Goal: Task Accomplishment & Management: Use online tool/utility

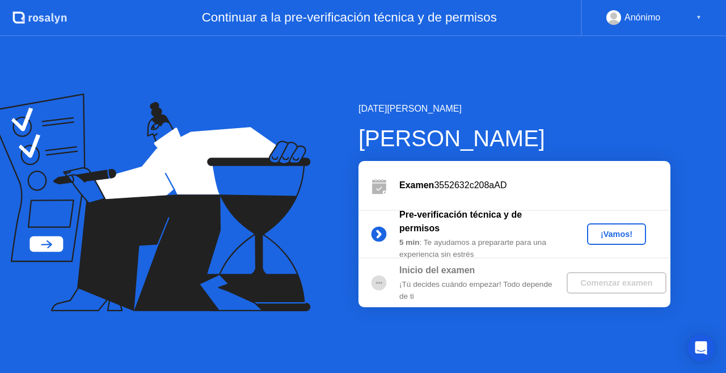
click at [611, 230] on div "¡Vamos!" at bounding box center [617, 234] width 50 height 9
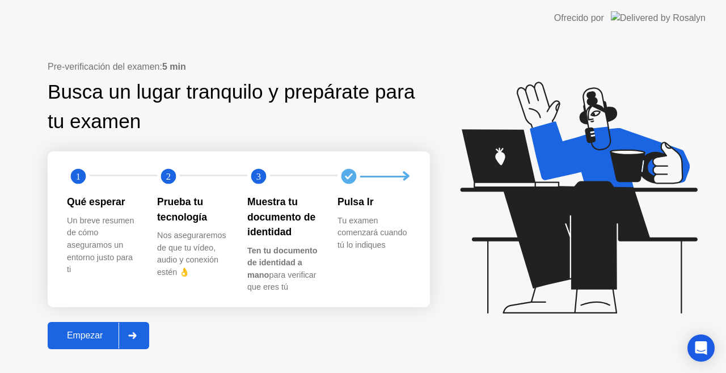
click at [85, 339] on div "Empezar" at bounding box center [85, 336] width 68 height 10
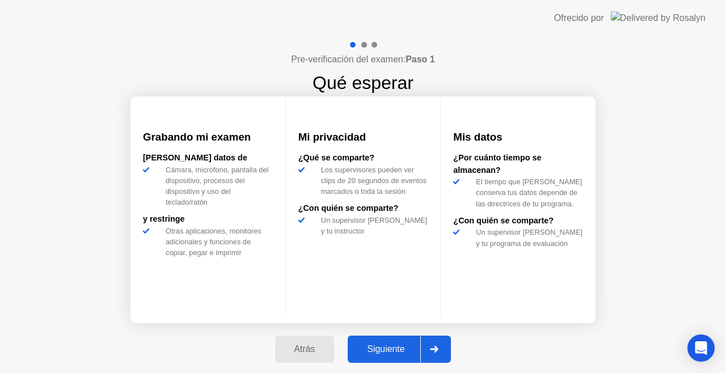
click at [372, 353] on div "Siguiente" at bounding box center [385, 349] width 69 height 10
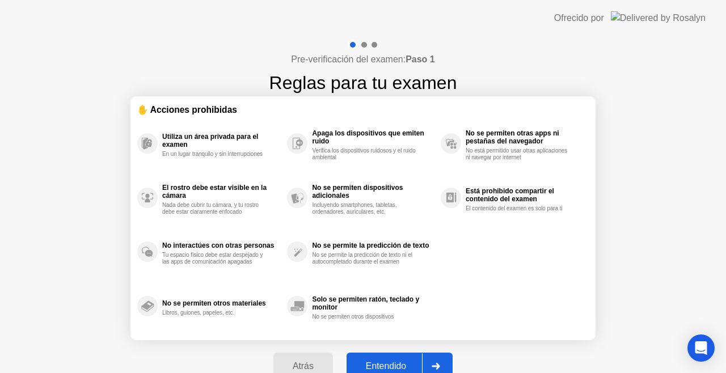
click at [372, 353] on button "Entendido" at bounding box center [400, 366] width 106 height 27
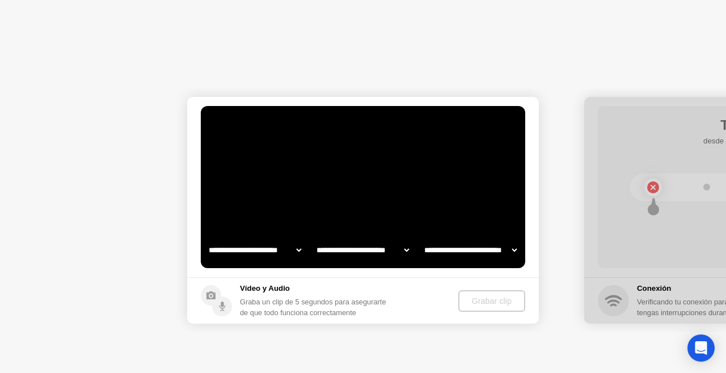
select select "**********"
select select "*******"
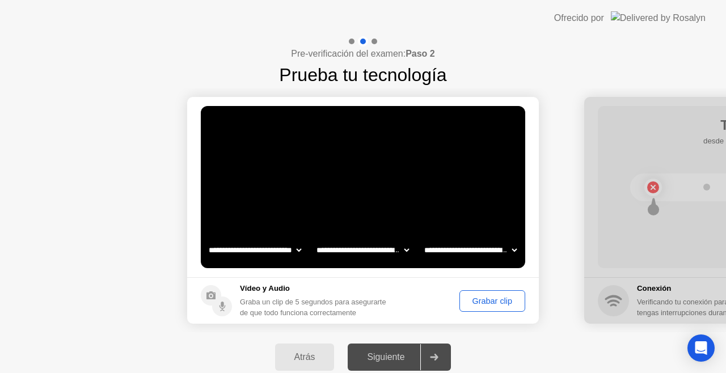
click at [503, 300] on div "Grabar clip" at bounding box center [493, 301] width 58 height 9
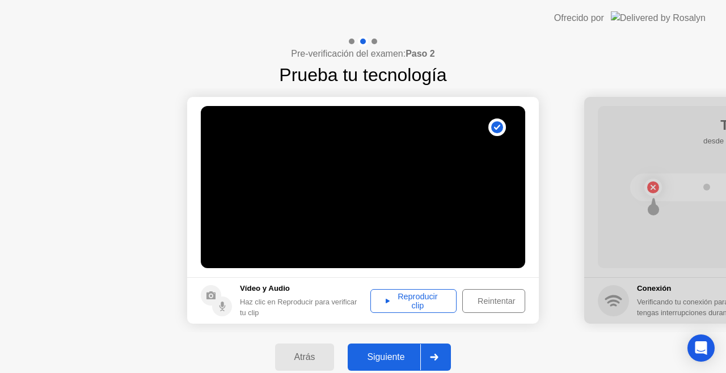
click at [408, 356] on div "Siguiente" at bounding box center [385, 357] width 69 height 10
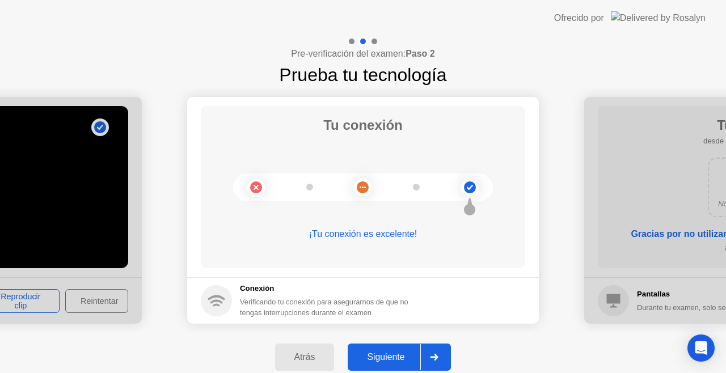
click at [408, 356] on div "Siguiente" at bounding box center [385, 357] width 69 height 10
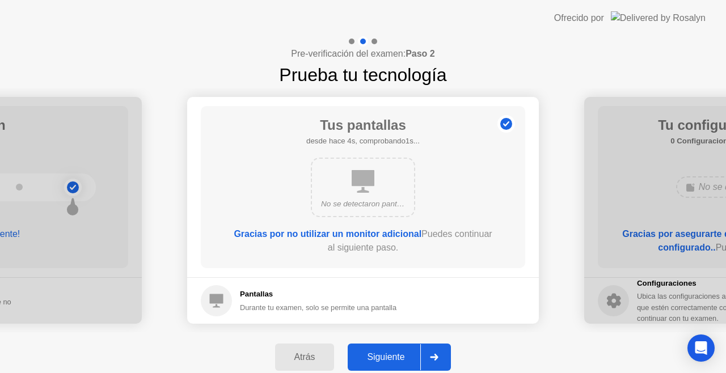
click at [408, 356] on div "Siguiente" at bounding box center [385, 357] width 69 height 10
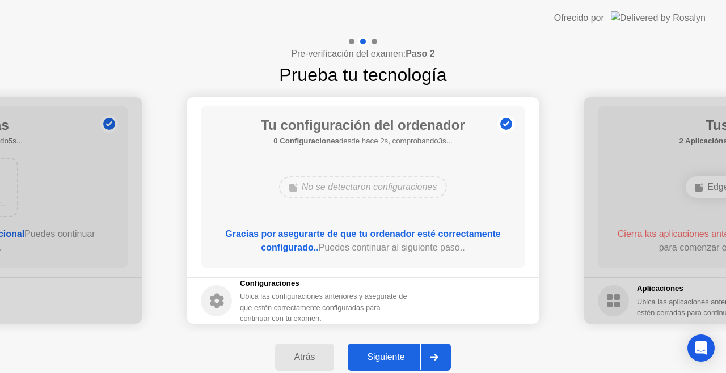
click at [408, 356] on div "Siguiente" at bounding box center [385, 357] width 69 height 10
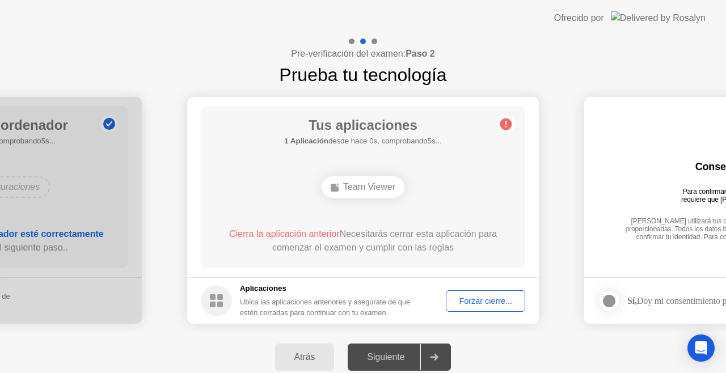
click at [392, 356] on div "Siguiente" at bounding box center [385, 357] width 69 height 10
click at [457, 306] on div "Forzar cierre..." at bounding box center [485, 301] width 71 height 9
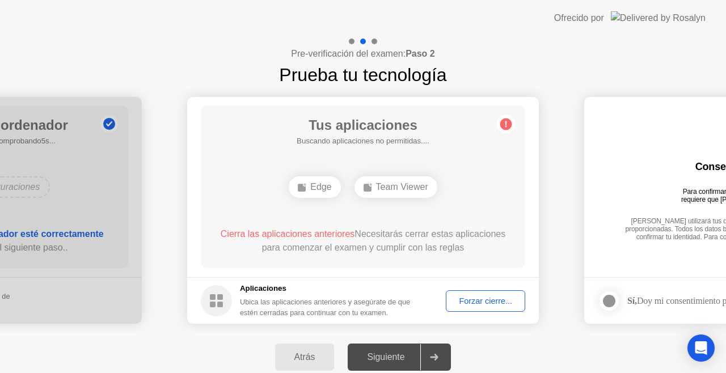
click at [401, 352] on div "Siguiente" at bounding box center [385, 357] width 69 height 10
